Goal: Information Seeking & Learning: Check status

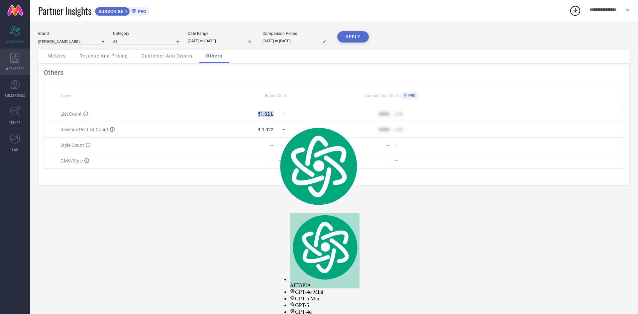
click at [6, 61] on div "WORKSPACE" at bounding box center [15, 61] width 30 height 27
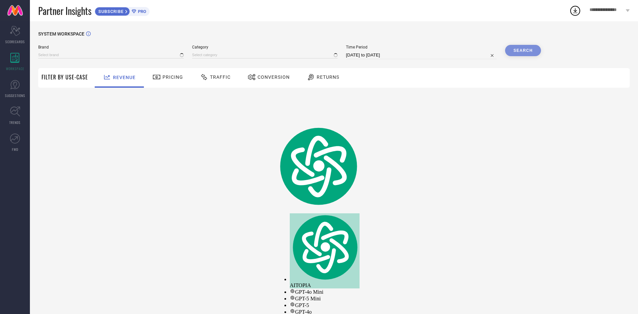
type input "[PERSON_NAME] LABEL"
type input "All"
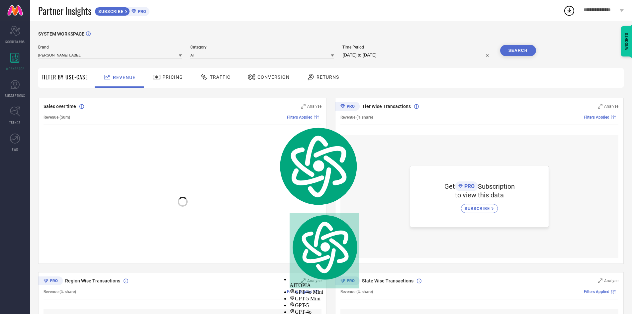
click at [176, 80] on span "Pricing" at bounding box center [172, 76] width 21 height 5
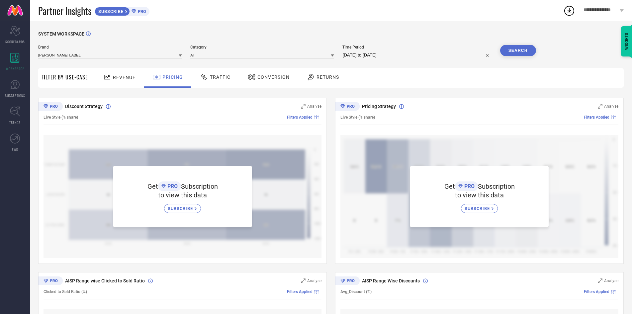
click at [372, 100] on div "Pricing Strategy Analyse Live Style (% share) Filters Applied | Get PRO Subscri…" at bounding box center [479, 181] width 289 height 166
click at [310, 85] on div "Returns" at bounding box center [322, 78] width 49 height 20
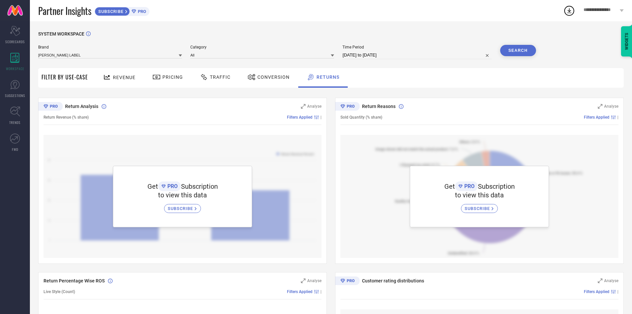
click at [279, 83] on div "Conversion" at bounding box center [268, 76] width 45 height 11
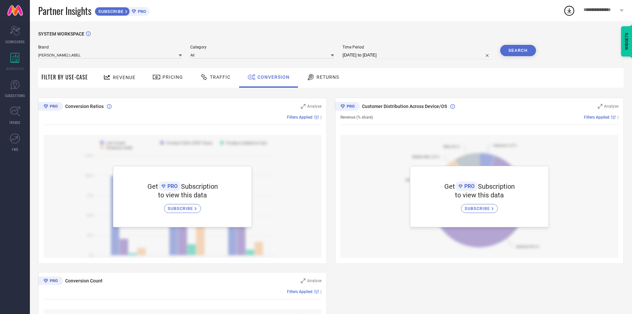
click at [212, 80] on span "Traffic" at bounding box center [220, 76] width 21 height 5
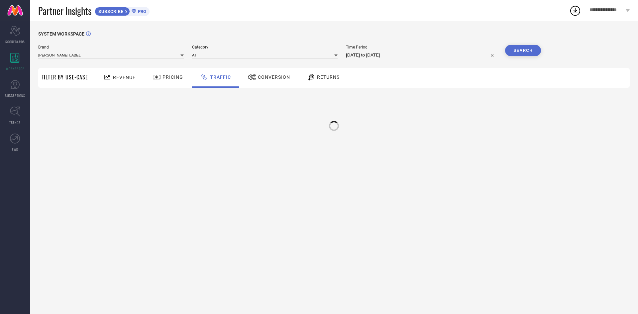
click at [307, 80] on icon at bounding box center [311, 77] width 8 height 8
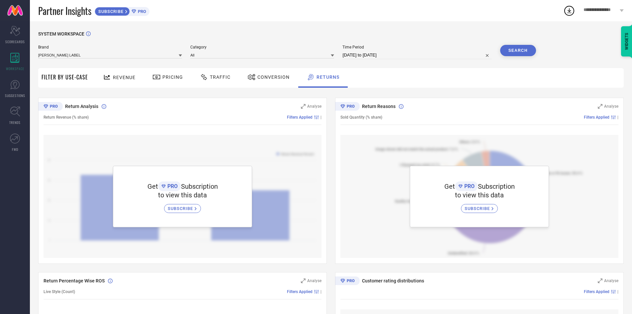
click at [111, 81] on div at bounding box center [108, 77] width 10 height 8
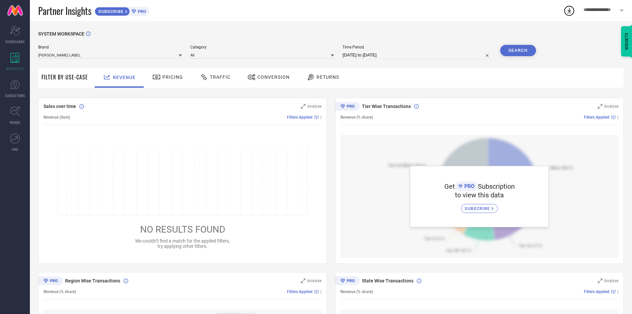
select select "8"
select select "2025"
select select "9"
select select "2025"
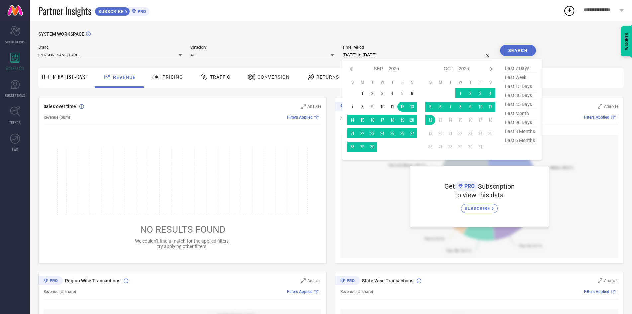
click at [376, 55] on input "[DATE] to [DATE]" at bounding box center [416, 55] width 149 height 8
click at [363, 96] on td "1" at bounding box center [362, 93] width 10 height 10
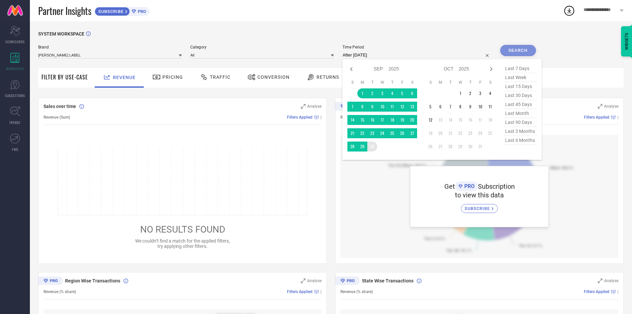
type input "[DATE] to [DATE]"
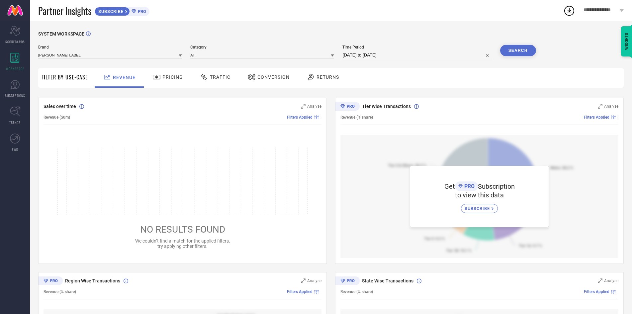
click at [520, 53] on button "Search" at bounding box center [518, 50] width 36 height 11
click at [432, 130] on div "Tier Wise Transactions Analyse Revenue (% share) Filters Applied | Get PRO Subs…" at bounding box center [479, 181] width 289 height 166
click at [273, 100] on div "Sales over time Analyse Revenue (Sum) Filters Applied | NO RESULTS FOUND We cou…" at bounding box center [182, 181] width 289 height 166
click at [266, 83] on div "Conversion" at bounding box center [268, 76] width 45 height 11
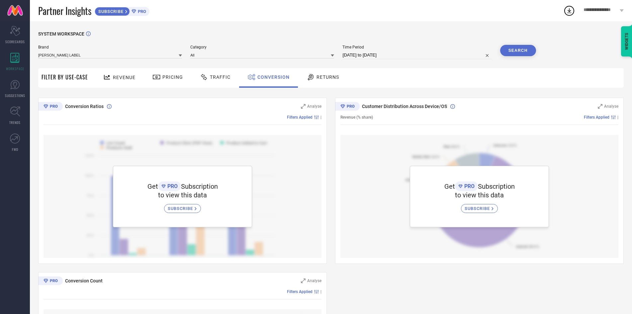
click at [122, 80] on span "Revenue" at bounding box center [124, 77] width 23 height 5
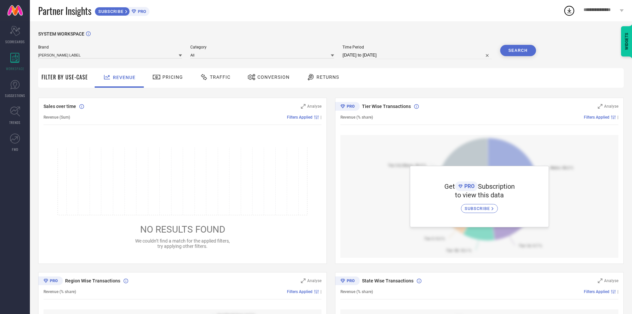
click at [384, 53] on div "Time Period [DATE] to [DATE]" at bounding box center [416, 52] width 149 height 14
select select "8"
select select "2025"
select select "9"
select select "2025"
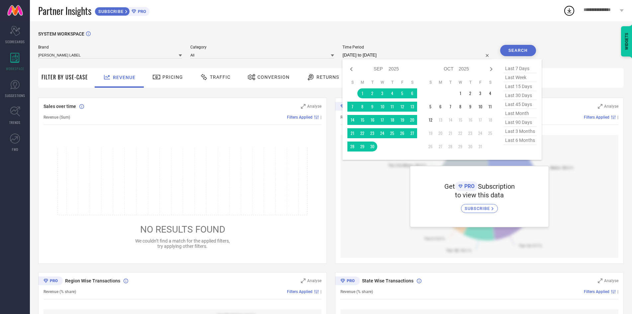
click at [430, 58] on input "[DATE] to [DATE]" at bounding box center [416, 55] width 149 height 8
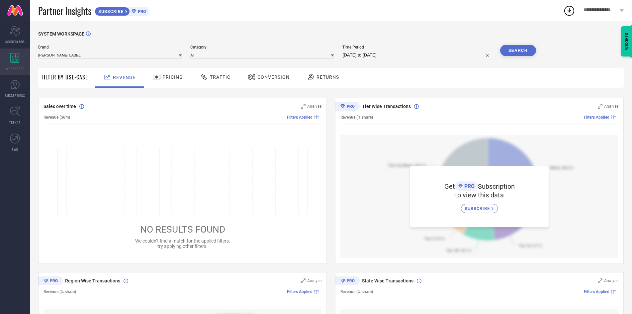
click at [29, 67] on div "WORKSPACE" at bounding box center [15, 61] width 30 height 27
click at [22, 31] on div "Scorecard SCORECARDS" at bounding box center [15, 35] width 30 height 27
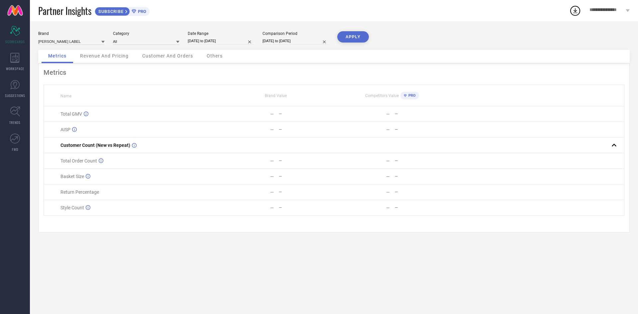
click at [240, 43] on input "[DATE] to [DATE]" at bounding box center [221, 41] width 66 height 7
select select "6"
select select "2025"
select select "7"
select select "2025"
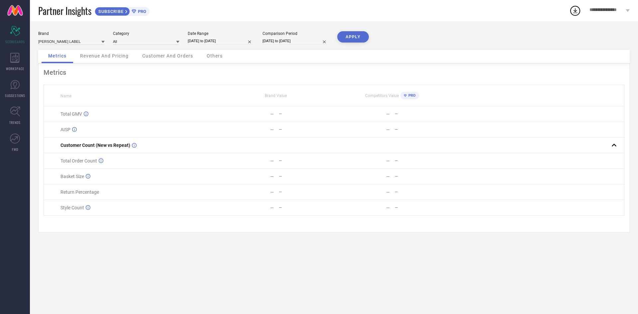
click at [442, 54] on div "Metrics Revenue And Pricing Customer And Orders Others" at bounding box center [333, 57] width 591 height 14
select select "6"
select select "2025"
select select "7"
select select "2025"
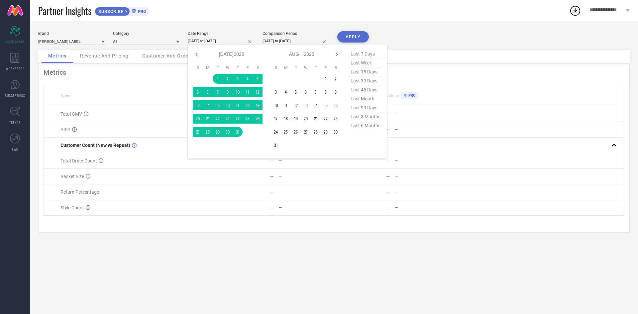
click at [243, 44] on input "[DATE] to [DATE]" at bounding box center [221, 41] width 66 height 7
click at [340, 61] on div "Jan Feb Mar Apr May Jun [DATE] Aug Sep Oct Nov [DATE] 2016 2017 2018 2019 2020 …" at bounding box center [306, 101] width 70 height 104
click at [338, 56] on icon at bounding box center [336, 54] width 8 height 8
select select "8"
select select "2025"
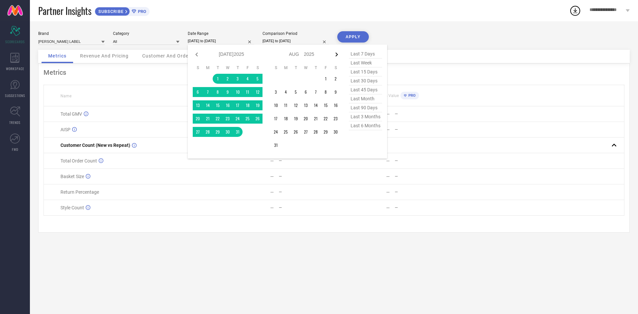
select select "9"
select select "2025"
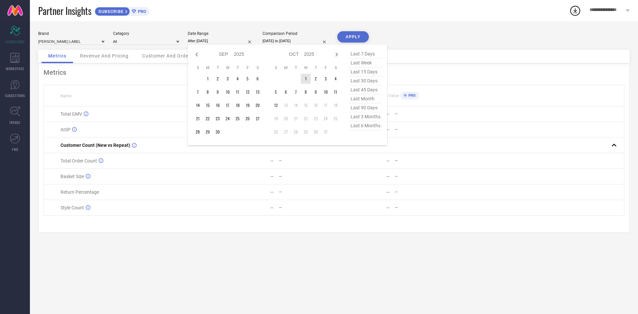
drag, startPoint x: 309, startPoint y: 80, endPoint x: 306, endPoint y: 83, distance: 3.5
click at [308, 81] on td "1" at bounding box center [306, 79] width 10 height 10
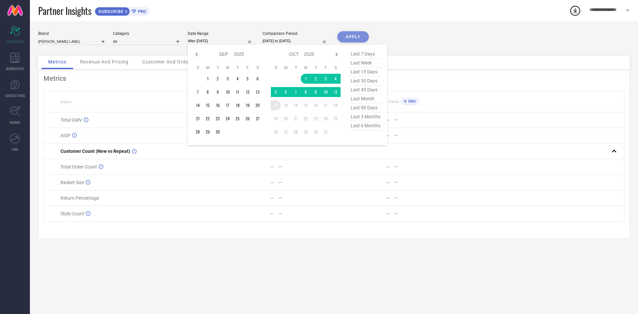
type input "[DATE] to [DATE]"
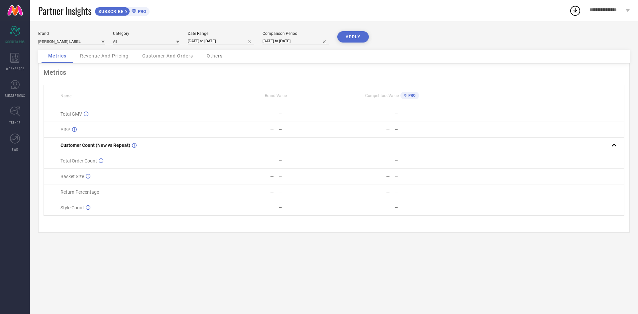
click at [301, 42] on input "[DATE] to [DATE]" at bounding box center [295, 41] width 66 height 7
select select "8"
select select "2024"
select select "9"
select select "2024"
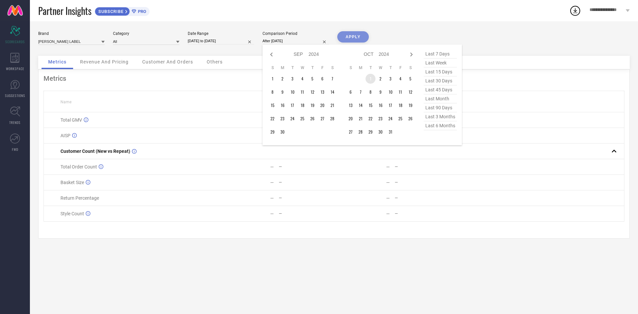
click at [369, 84] on td "1" at bounding box center [370, 79] width 10 height 10
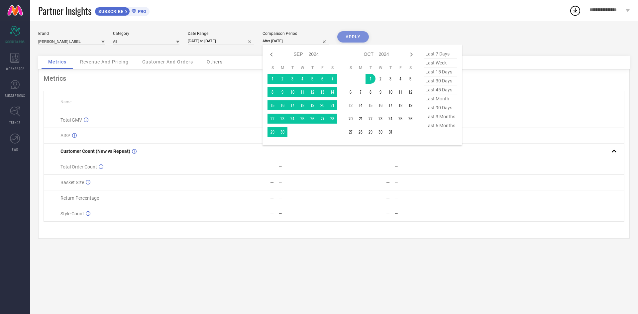
click at [415, 95] on div "Jan Feb Mar Apr May Jun [DATE] Aug Sep Oct Nov [DATE] 2015 2016 2017 2018 2019 …" at bounding box center [361, 94] width 189 height 91
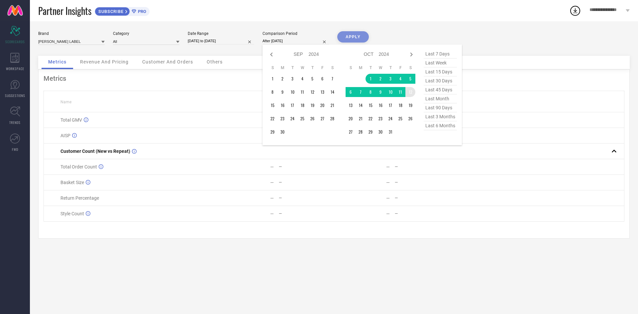
type input "[DATE] to [DATE]"
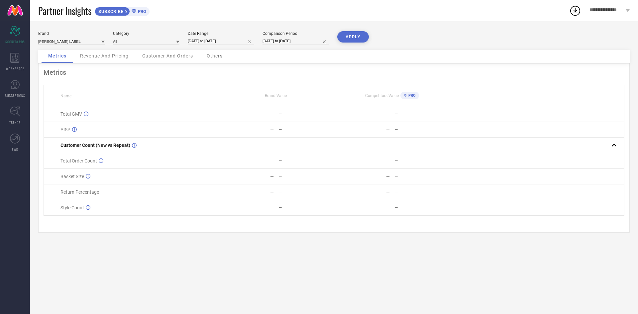
click at [363, 41] on button "APPLY" at bounding box center [353, 36] width 32 height 11
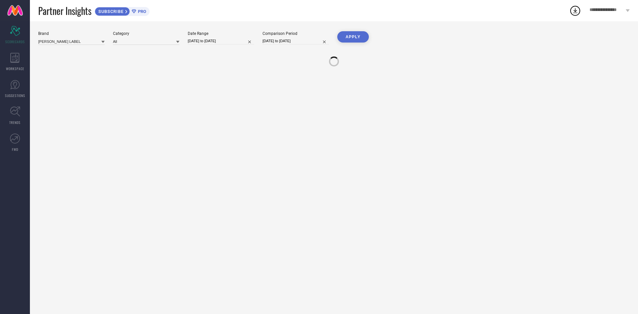
click at [361, 39] on button "APPLY" at bounding box center [353, 36] width 32 height 11
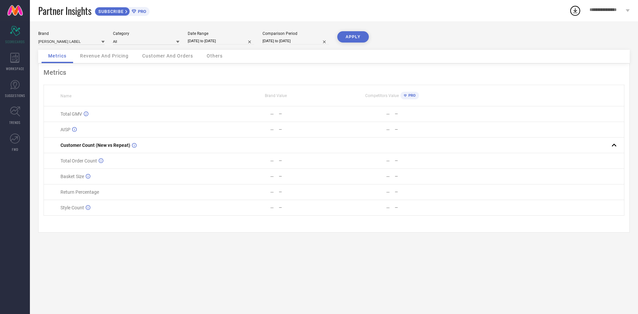
click at [230, 61] on div "Metrics Revenue And Pricing Customer And Orders Others" at bounding box center [333, 57] width 591 height 14
click at [217, 58] on span "Others" at bounding box center [215, 55] width 16 height 5
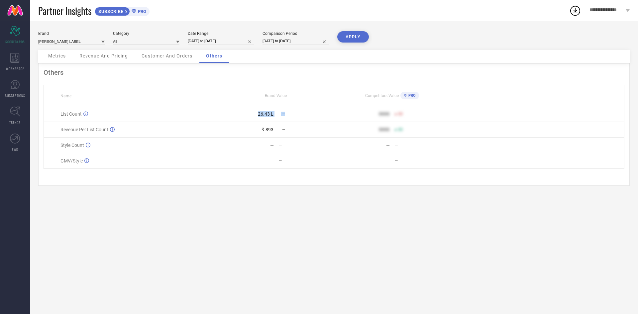
drag, startPoint x: 248, startPoint y: 121, endPoint x: 297, endPoint y: 121, distance: 49.2
click at [297, 117] on div "26.43 L —" at bounding box center [275, 113] width 115 height 5
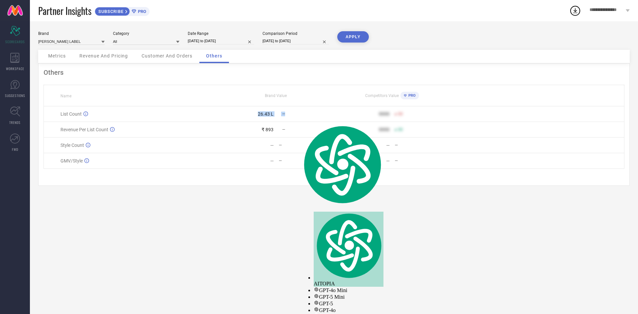
click at [297, 116] on div "—" at bounding box center [305, 114] width 55 height 5
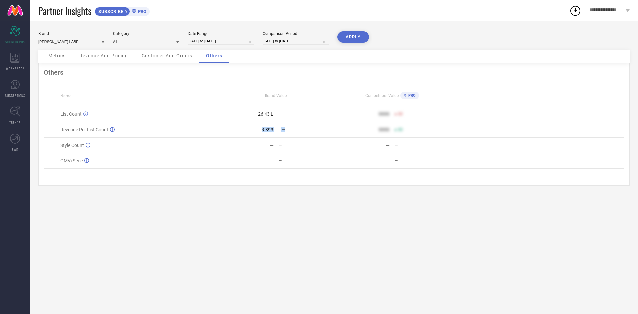
drag, startPoint x: 210, startPoint y: 136, endPoint x: 303, endPoint y: 134, distance: 93.7
click at [303, 134] on tr "Revenue Per List Count ₹ 893 — 9999 50" at bounding box center [334, 130] width 580 height 16
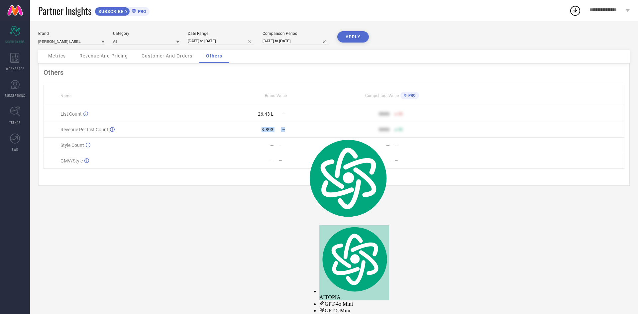
click at [303, 134] on td "₹ 893 —" at bounding box center [276, 130] width 116 height 16
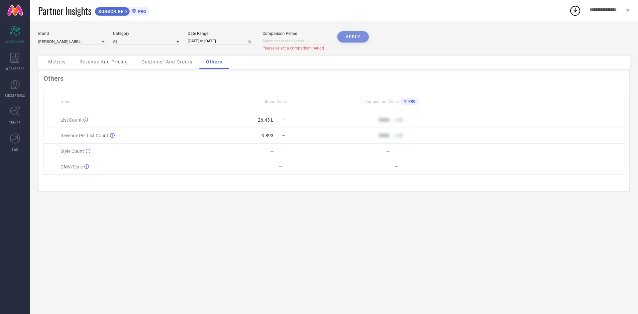
drag, startPoint x: 308, startPoint y: 56, endPoint x: 267, endPoint y: 107, distance: 65.9
drag, startPoint x: 267, startPoint y: 107, endPoint x: 337, endPoint y: 91, distance: 71.8
click at [337, 91] on div "Others Name Brand Value Competitors Value PRO List Count 26.43 L — 9999 50 Reve…" at bounding box center [333, 130] width 591 height 122
drag, startPoint x: 317, startPoint y: 202, endPoint x: 321, endPoint y: 199, distance: 5.0
drag, startPoint x: 321, startPoint y: 199, endPoint x: 160, endPoint y: 101, distance: 188.4
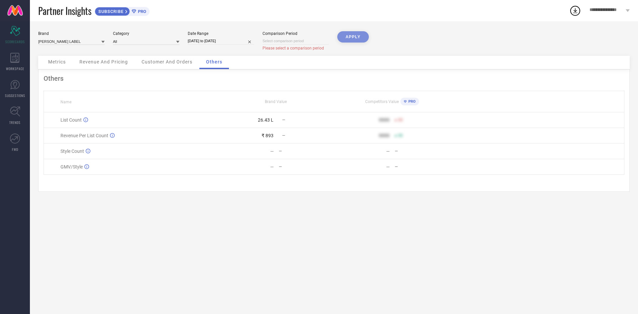
click at [160, 101] on th "Name" at bounding box center [131, 101] width 174 height 21
click at [271, 50] on span "Please select a comparison period" at bounding box center [292, 48] width 61 height 5
click at [274, 49] on span "Please select a comparison period" at bounding box center [292, 48] width 61 height 5
click at [277, 46] on div "Comparison Period Please select a comparison period" at bounding box center [295, 41] width 66 height 20
select select "9"
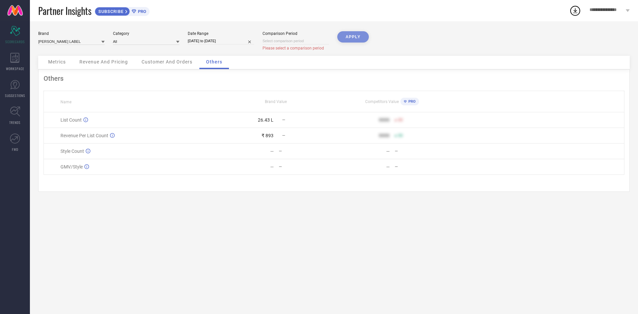
select select "2025"
select select "10"
select select "2025"
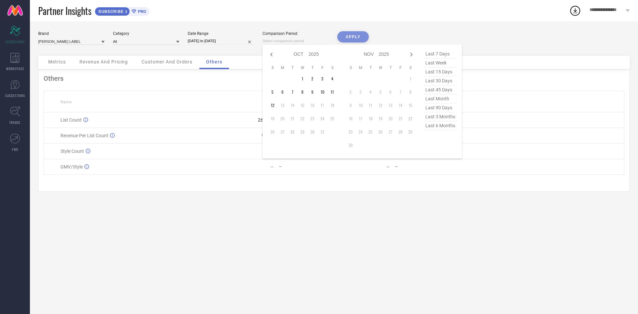
click at [279, 43] on input at bounding box center [295, 41] width 66 height 7
